Goal: Task Accomplishment & Management: Manage account settings

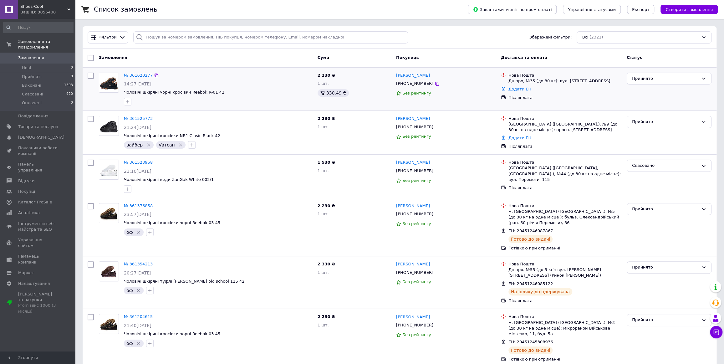
click at [145, 78] on link "№ 361620277" at bounding box center [138, 75] width 29 height 5
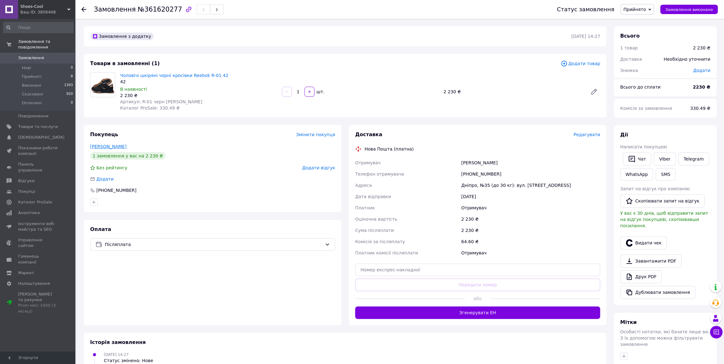
click at [126, 145] on link "Москаленко Александр" at bounding box center [108, 146] width 36 height 5
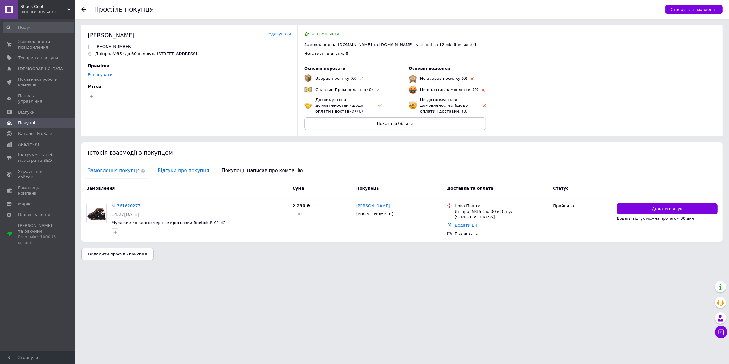
drag, startPoint x: 160, startPoint y: 169, endPoint x: 167, endPoint y: 172, distance: 8.3
click at [161, 169] on span "Відгуки про покупця" at bounding box center [183, 171] width 58 height 16
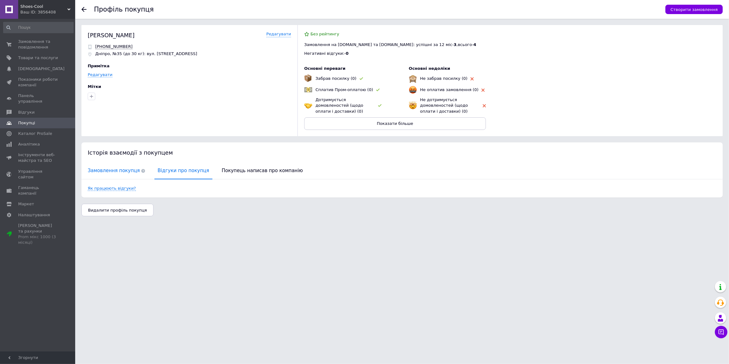
click at [117, 171] on span "Замовлення покупця" at bounding box center [117, 171] width 64 height 16
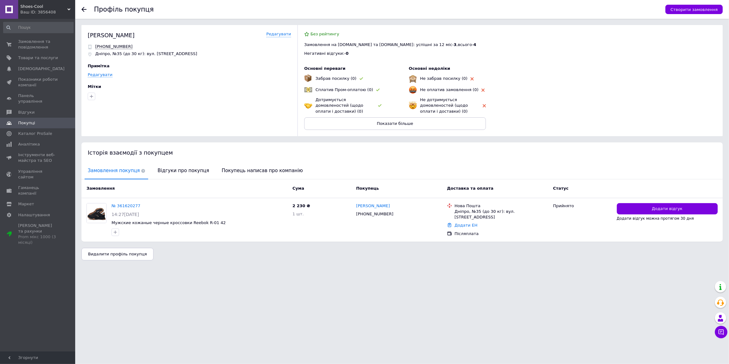
click at [84, 9] on use at bounding box center [83, 9] width 5 height 5
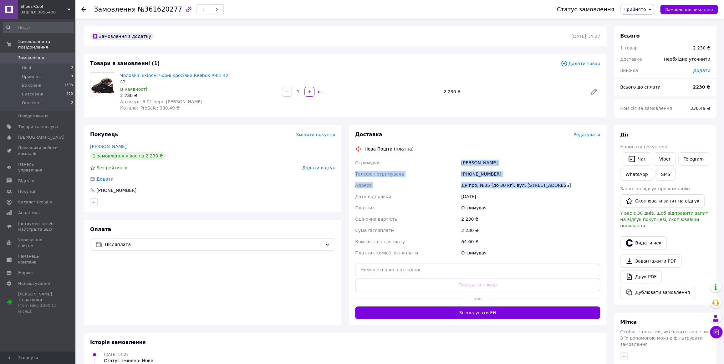
drag, startPoint x: 452, startPoint y: 161, endPoint x: 560, endPoint y: 186, distance: 111.5
click at [560, 186] on div "Отримувач Москаленко Александр Телефон отримувача +380501448827 Адреса Дніпро, …" at bounding box center [478, 207] width 248 height 101
drag, startPoint x: 139, startPoint y: 101, endPoint x: 185, endPoint y: 105, distance: 46.2
click at [185, 105] on div "Чоловічі шкіряні чорні кросівки Reebok R-01 42 42 В наявності 2 230 ₴ Артикул: …" at bounding box center [199, 91] width 162 height 41
click at [229, 94] on div "2 230 ₴" at bounding box center [198, 95] width 157 height 6
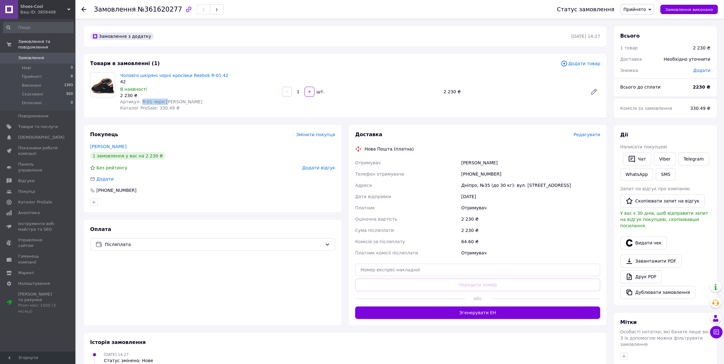
drag, startPoint x: 139, startPoint y: 99, endPoint x: 170, endPoint y: 101, distance: 30.7
click at [169, 100] on div "Артикул: R-01 черн А" at bounding box center [198, 102] width 157 height 6
copy span "R-01 черн А"
click at [156, 6] on span "№361620277" at bounding box center [160, 10] width 44 height 8
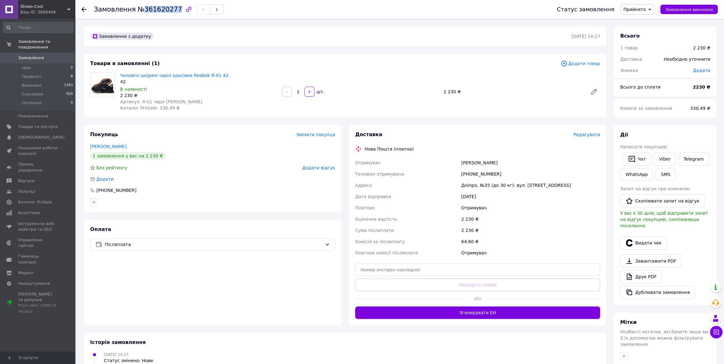
copy span "361620277"
click at [45, 55] on span "Замовлення" at bounding box center [38, 58] width 40 height 6
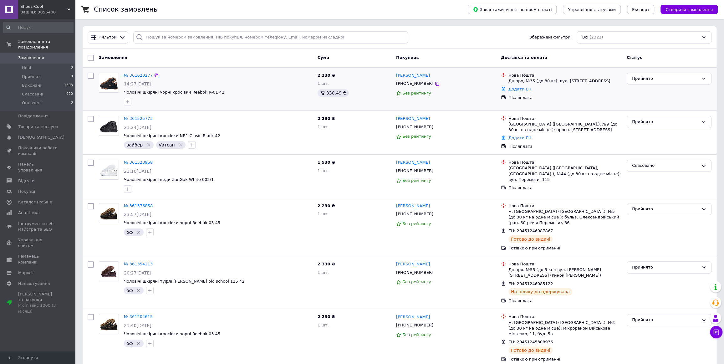
click at [137, 75] on link "№ 361620277" at bounding box center [138, 75] width 29 height 5
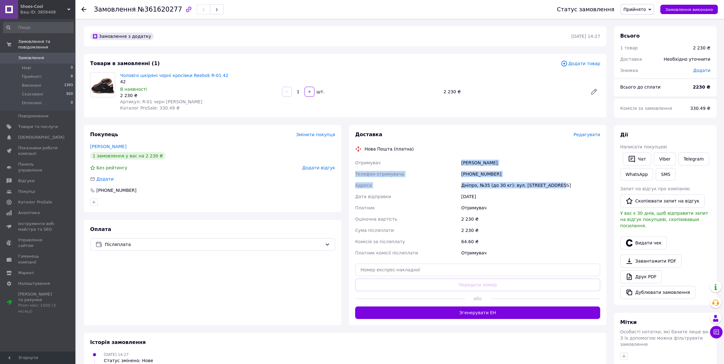
drag, startPoint x: 456, startPoint y: 160, endPoint x: 555, endPoint y: 181, distance: 101.4
click at [555, 181] on div "Отримувач Москаленко Александр Телефон отримувача +380501448827 Адреса Дніпро, …" at bounding box center [478, 207] width 248 height 101
copy div "Отримувач Москаленко Александр Телефон отримувача +380501448827 Адреса Дніпро, …"
drag, startPoint x: 140, startPoint y: 100, endPoint x: 174, endPoint y: 103, distance: 34.0
click at [174, 103] on div "Артикул: R-01 черн А" at bounding box center [198, 102] width 157 height 6
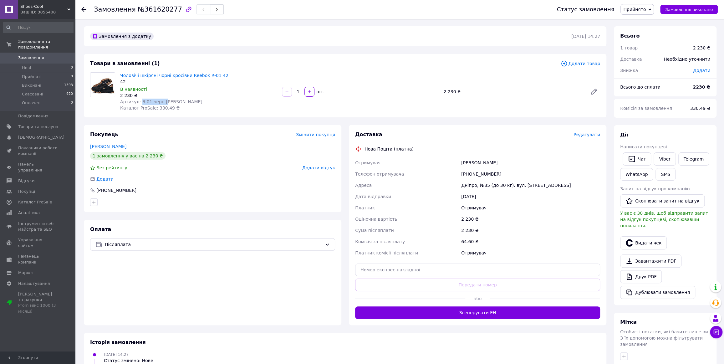
copy span "R-01 черн А"
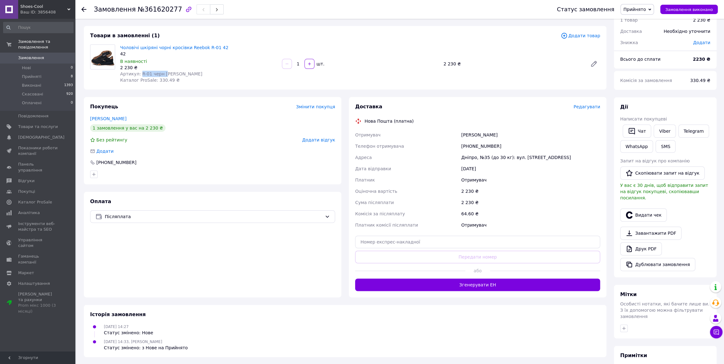
scroll to position [85, 0]
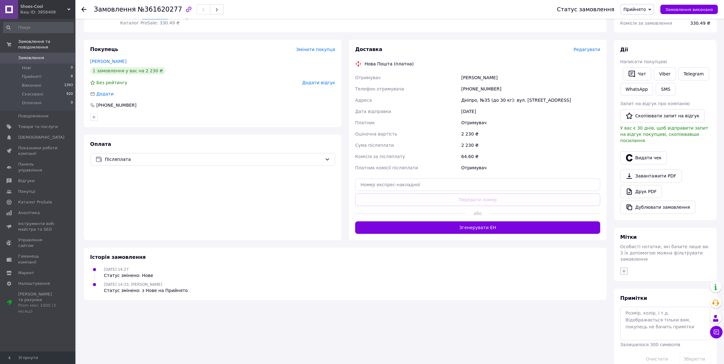
click at [623, 269] on icon "button" at bounding box center [624, 271] width 5 height 5
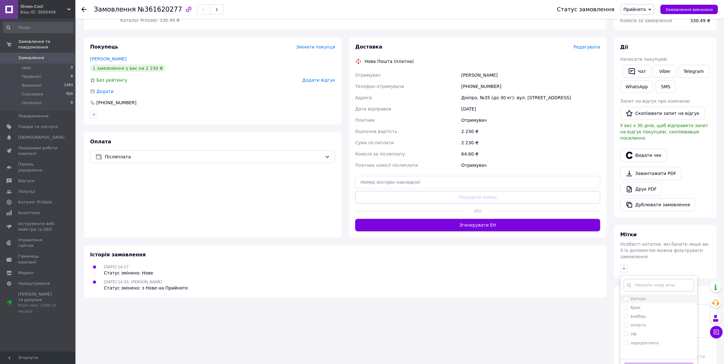
scroll to position [88, 0]
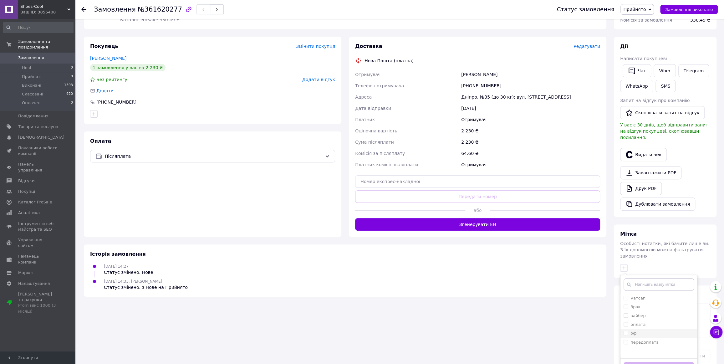
click at [624, 331] on input "оф" at bounding box center [626, 333] width 4 height 4
checkbox input "true"
click at [642, 362] on button "Додати мітку" at bounding box center [659, 368] width 70 height 12
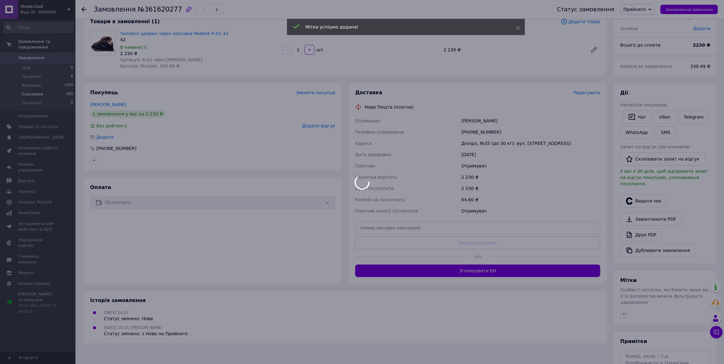
scroll to position [0, 0]
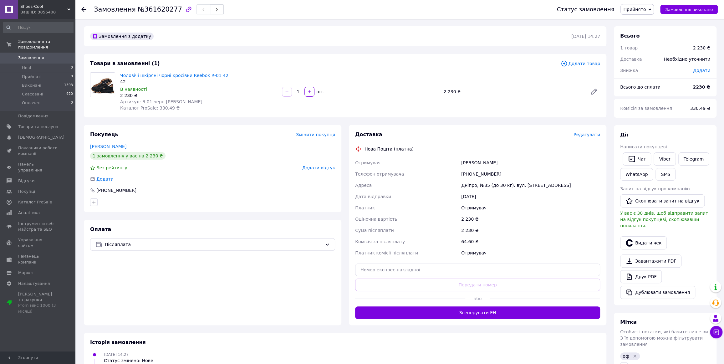
click at [53, 55] on span "Замовлення" at bounding box center [38, 58] width 40 height 6
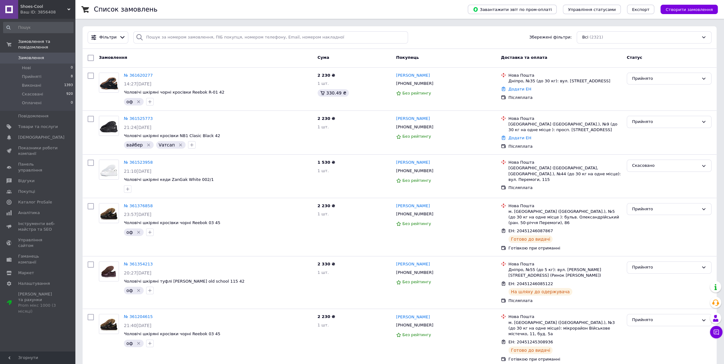
click at [52, 55] on span "Замовлення" at bounding box center [38, 58] width 40 height 6
